Goal: Navigation & Orientation: Understand site structure

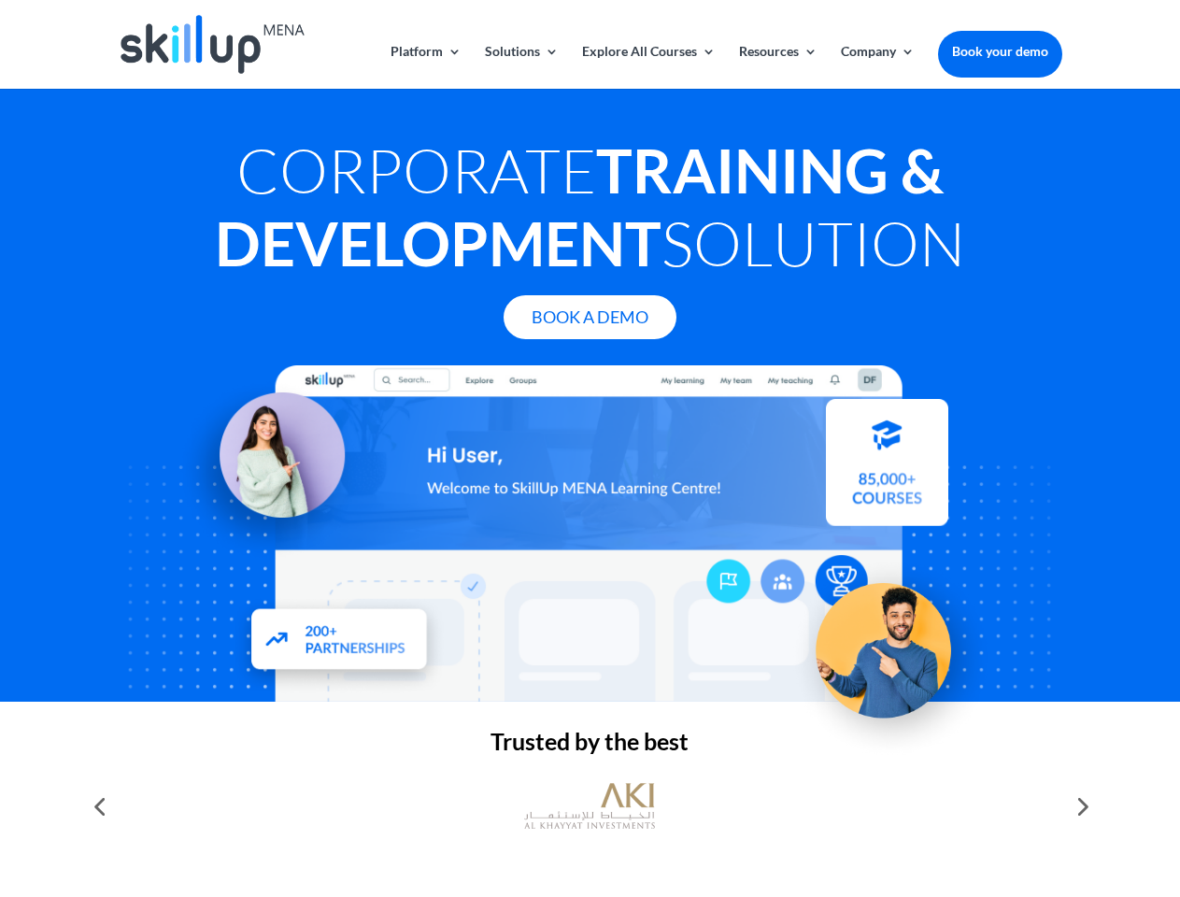
click at [590, 449] on div at bounding box center [590, 533] width 944 height 336
click at [520, 66] on link "Solutions" at bounding box center [522, 67] width 74 height 44
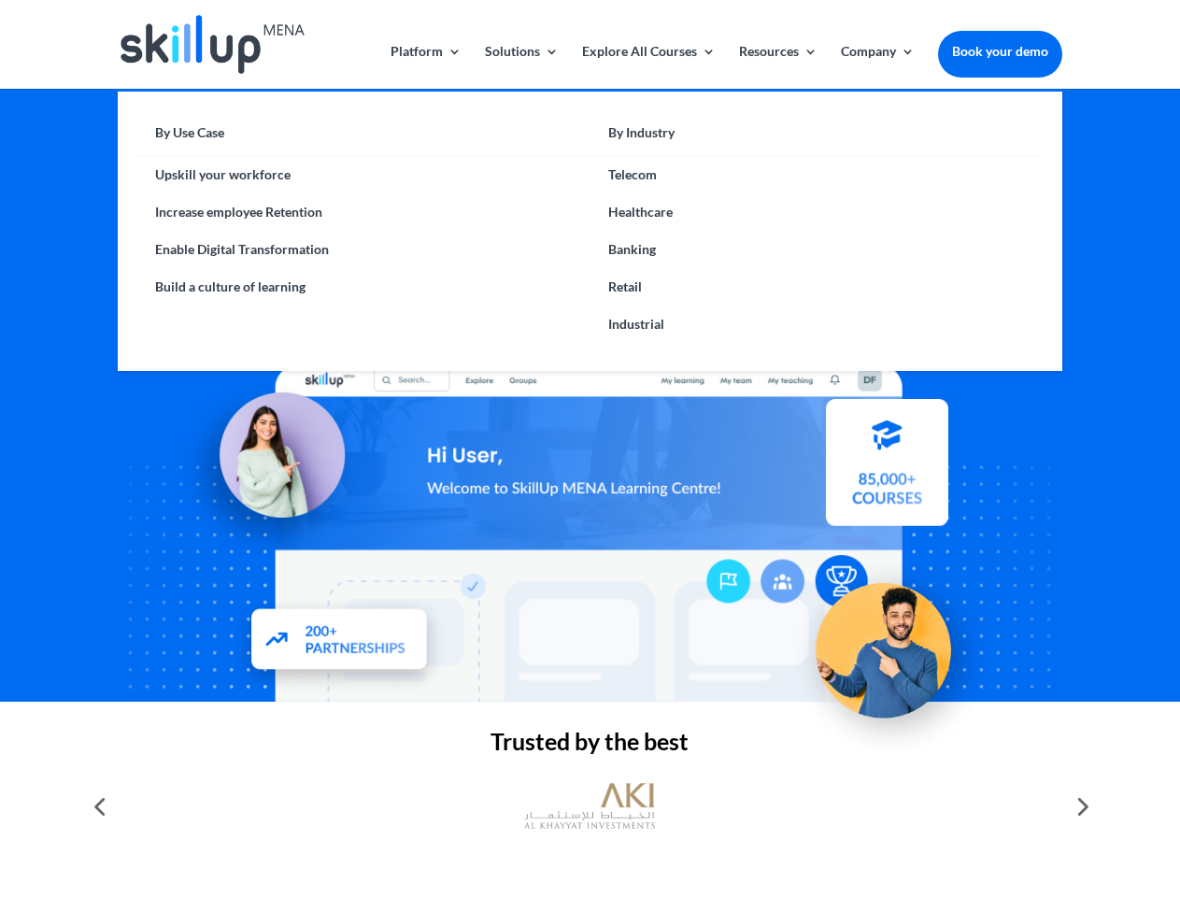
click at [648, 66] on link "Explore All Courses" at bounding box center [649, 67] width 134 height 44
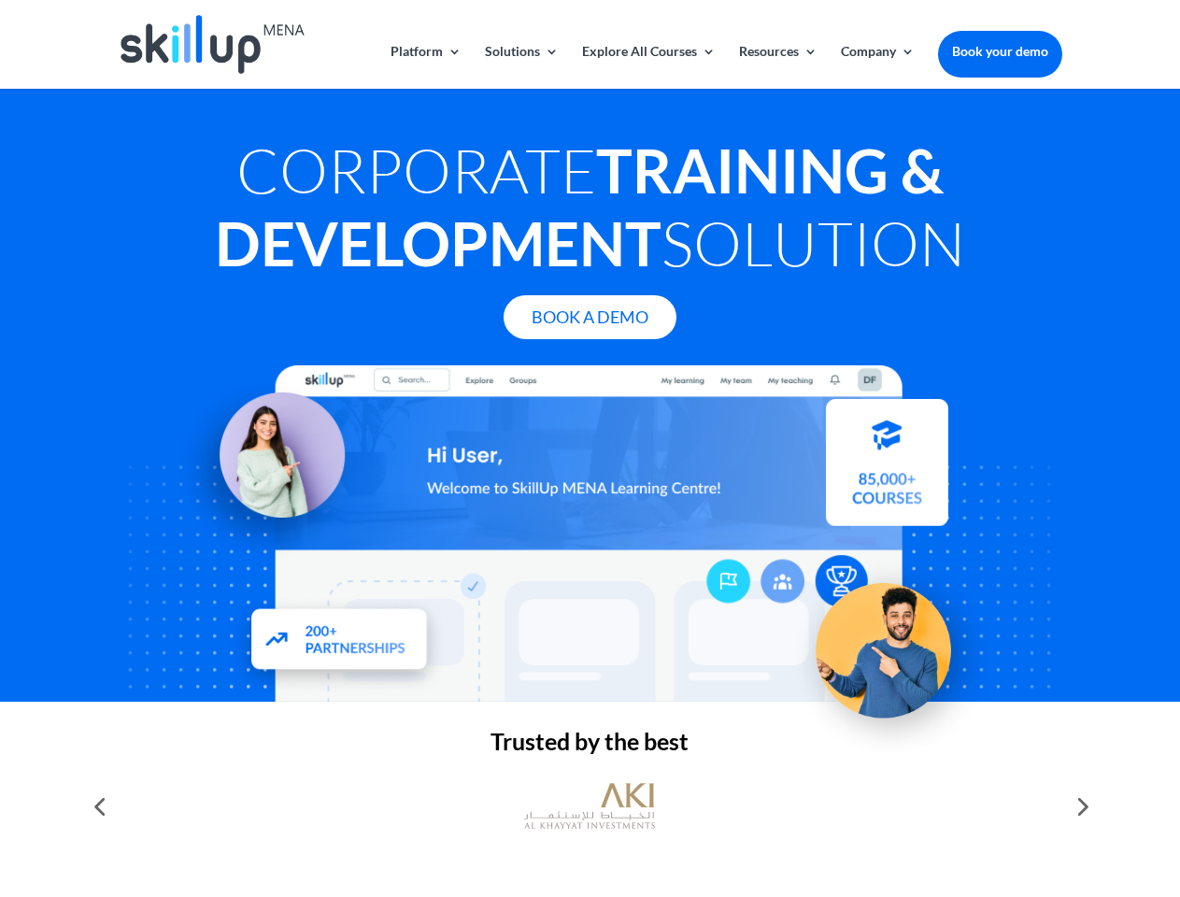
click at [777, 66] on link "Resources" at bounding box center [778, 67] width 78 height 44
click at [877, 66] on link "Company" at bounding box center [878, 67] width 74 height 44
click at [590, 806] on img at bounding box center [589, 806] width 131 height 65
